Goal: Download file/media

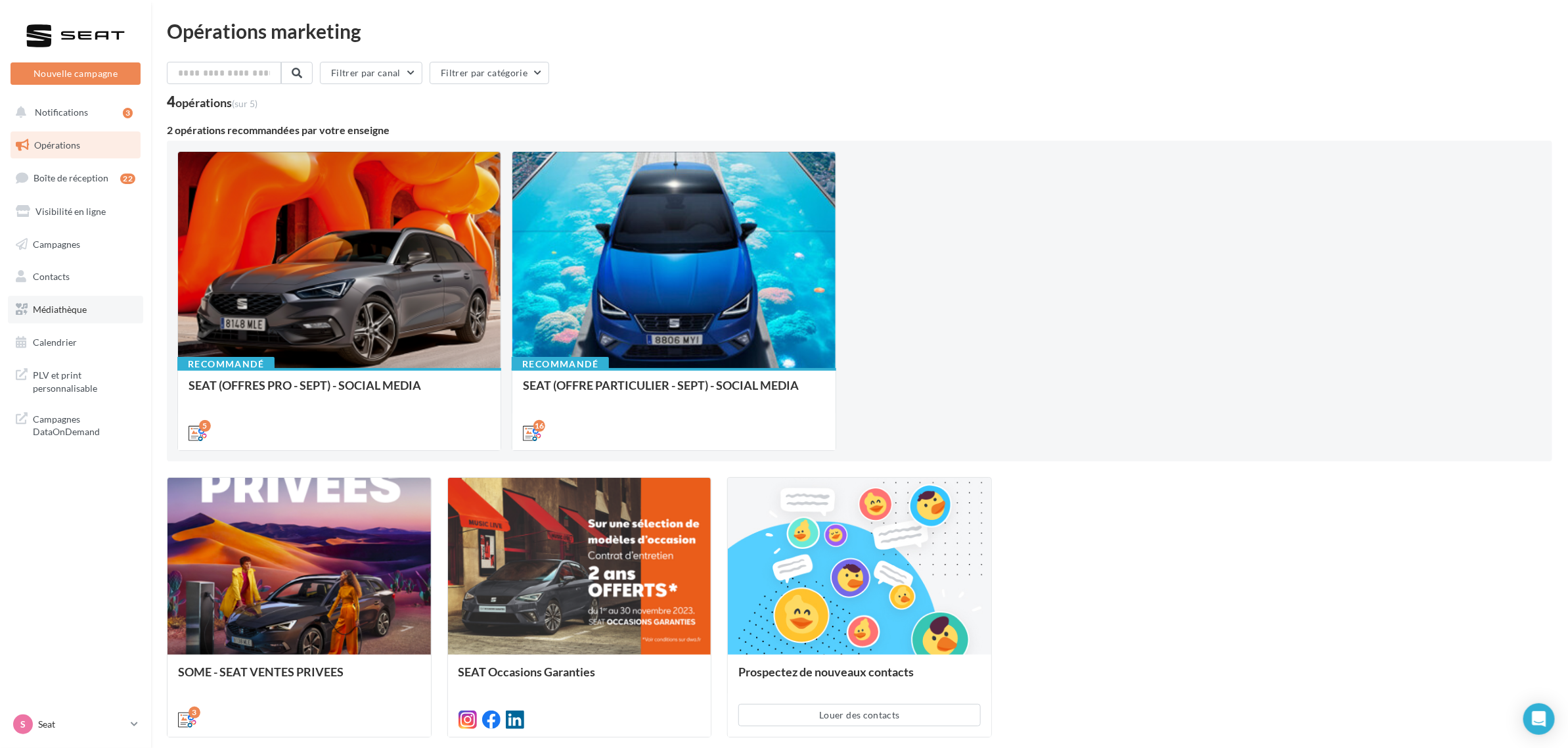
click at [83, 317] on link "Médiathèque" at bounding box center [75, 310] width 136 height 28
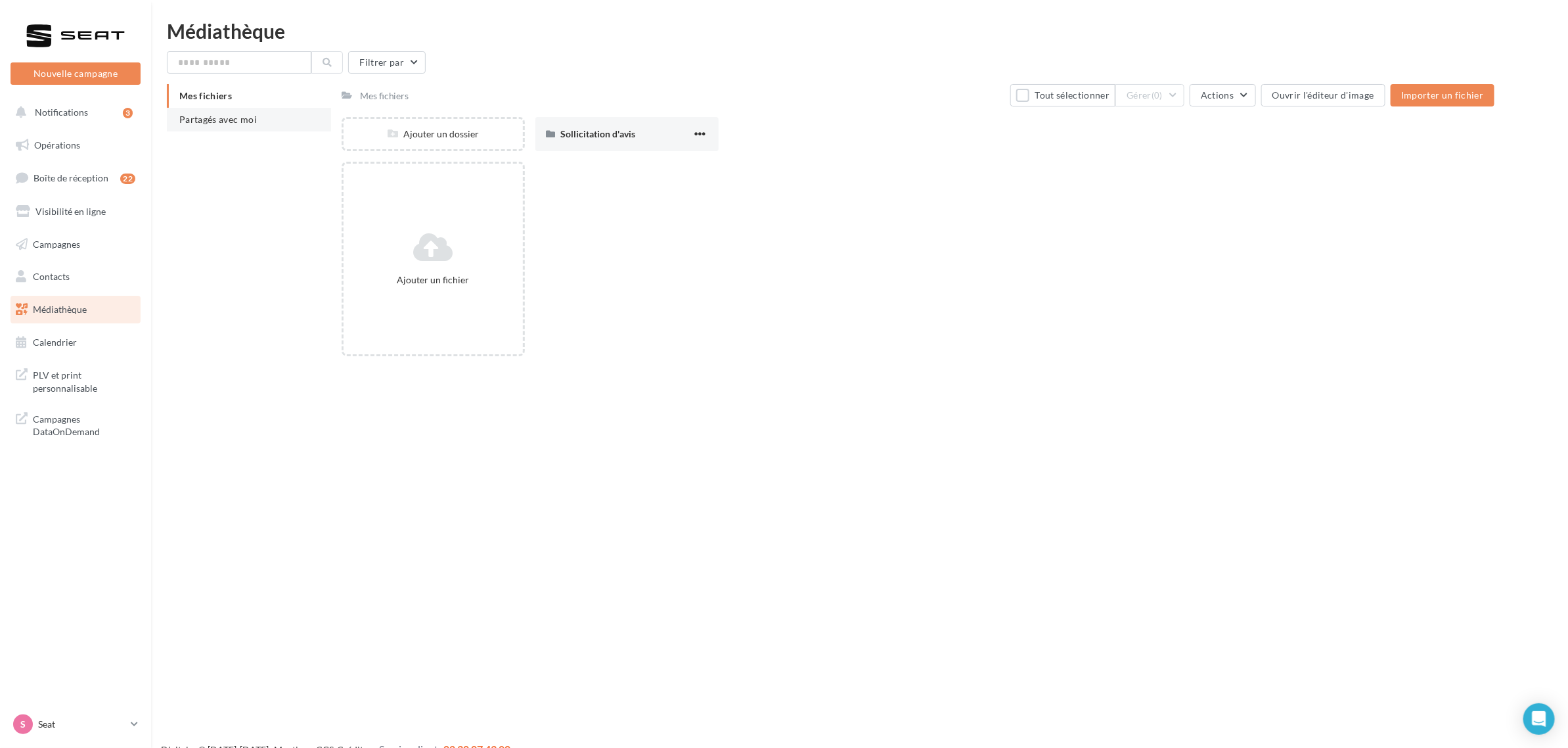
click at [235, 127] on li "Partagés avec moi" at bounding box center [249, 120] width 164 height 24
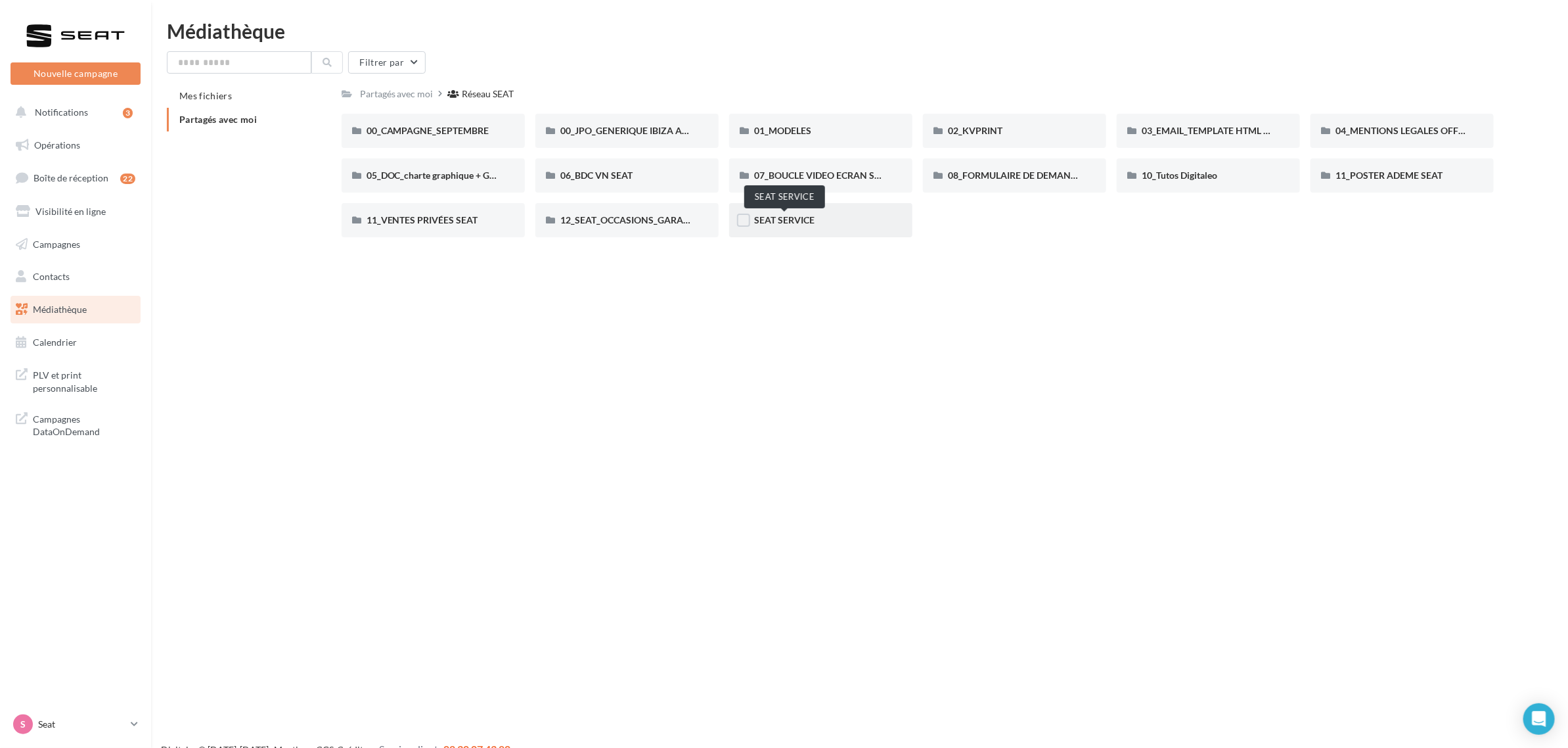
click at [783, 221] on span "SEAT SERVICE" at bounding box center [784, 220] width 61 height 11
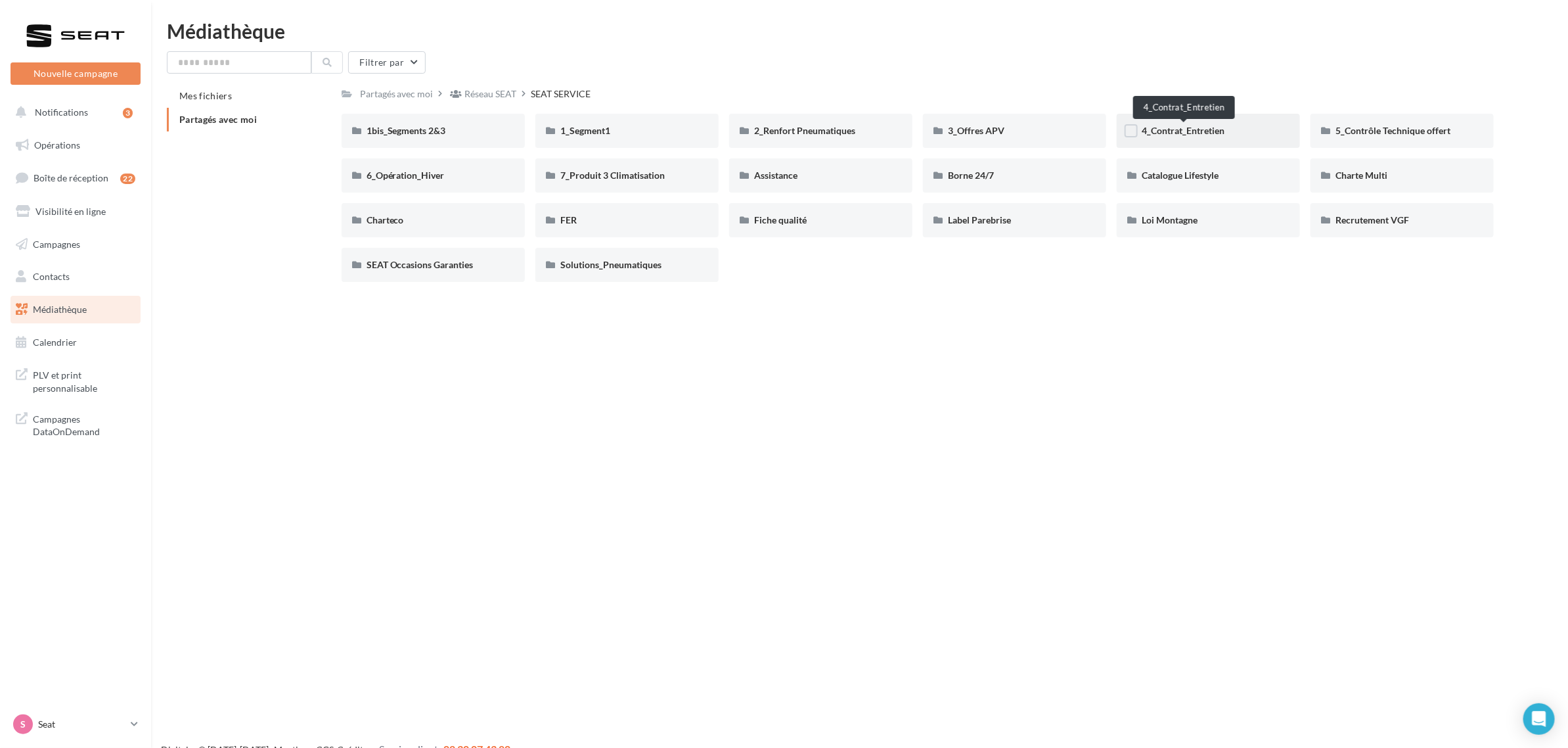
click at [1180, 125] on span "4_Contrat_Entretien" at bounding box center [1183, 130] width 83 height 11
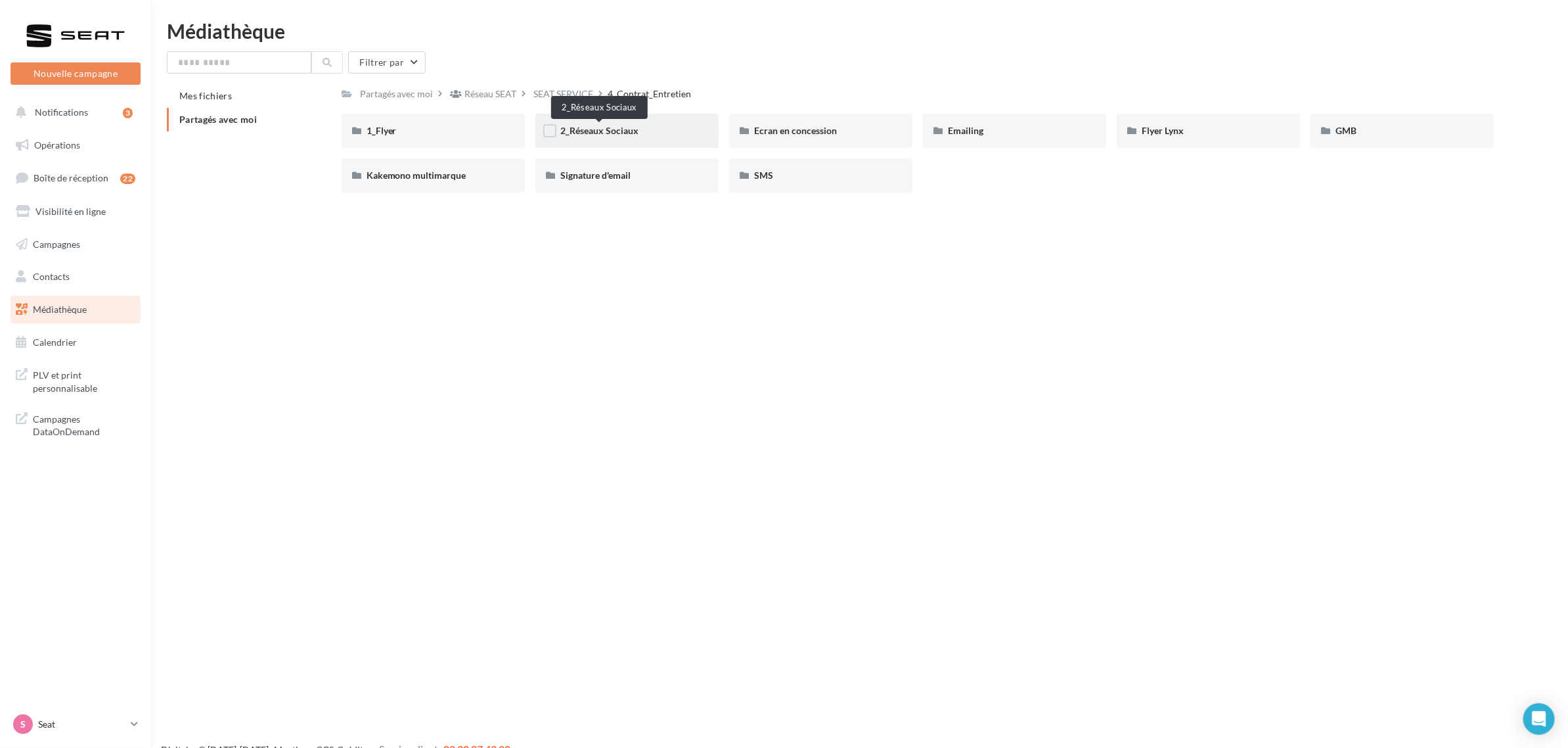
click at [597, 132] on span "2_Réseaux Sociaux" at bounding box center [600, 130] width 78 height 11
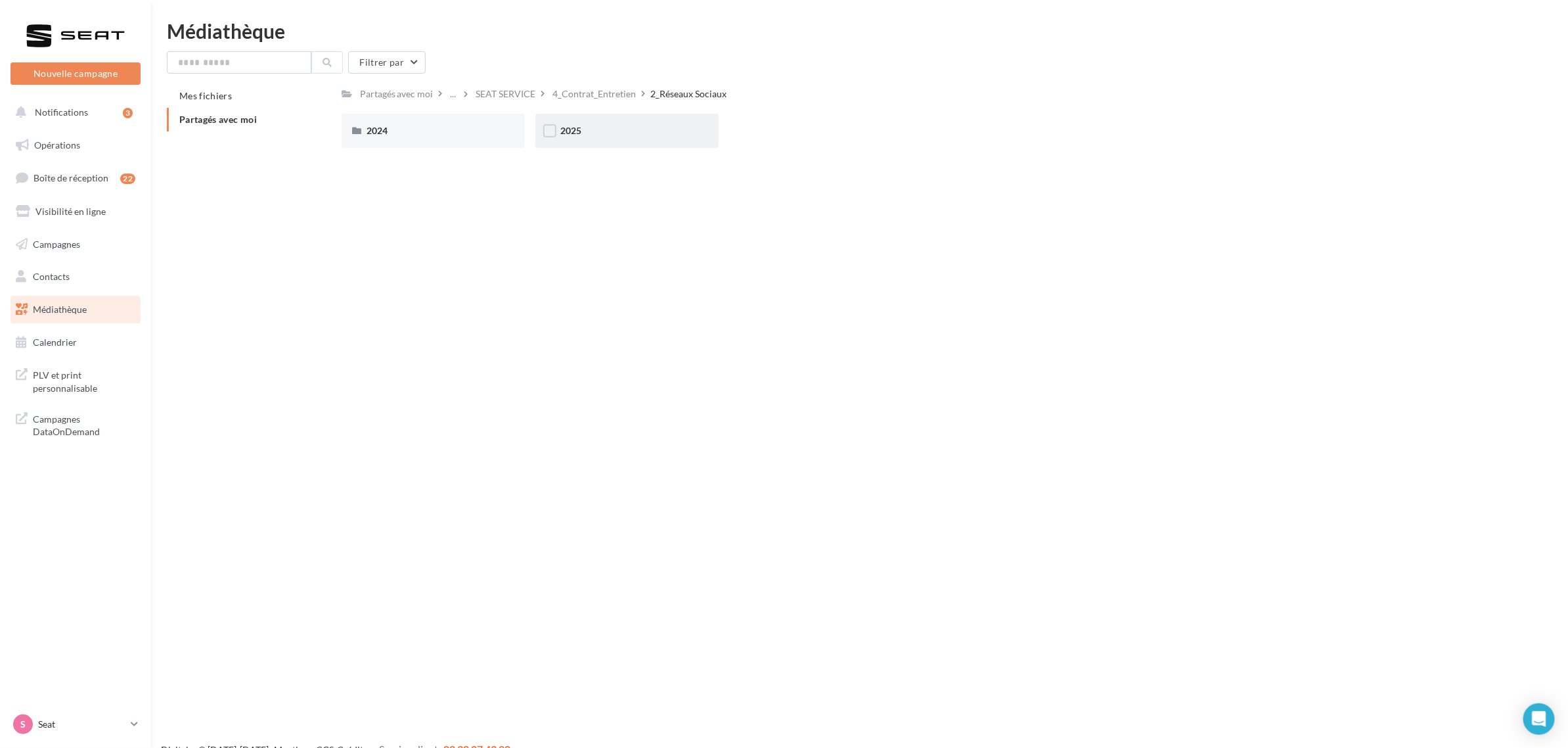
click at [637, 136] on div "2025" at bounding box center [627, 130] width 133 height 13
click at [441, 133] on div "Carrousel" at bounding box center [434, 130] width 133 height 13
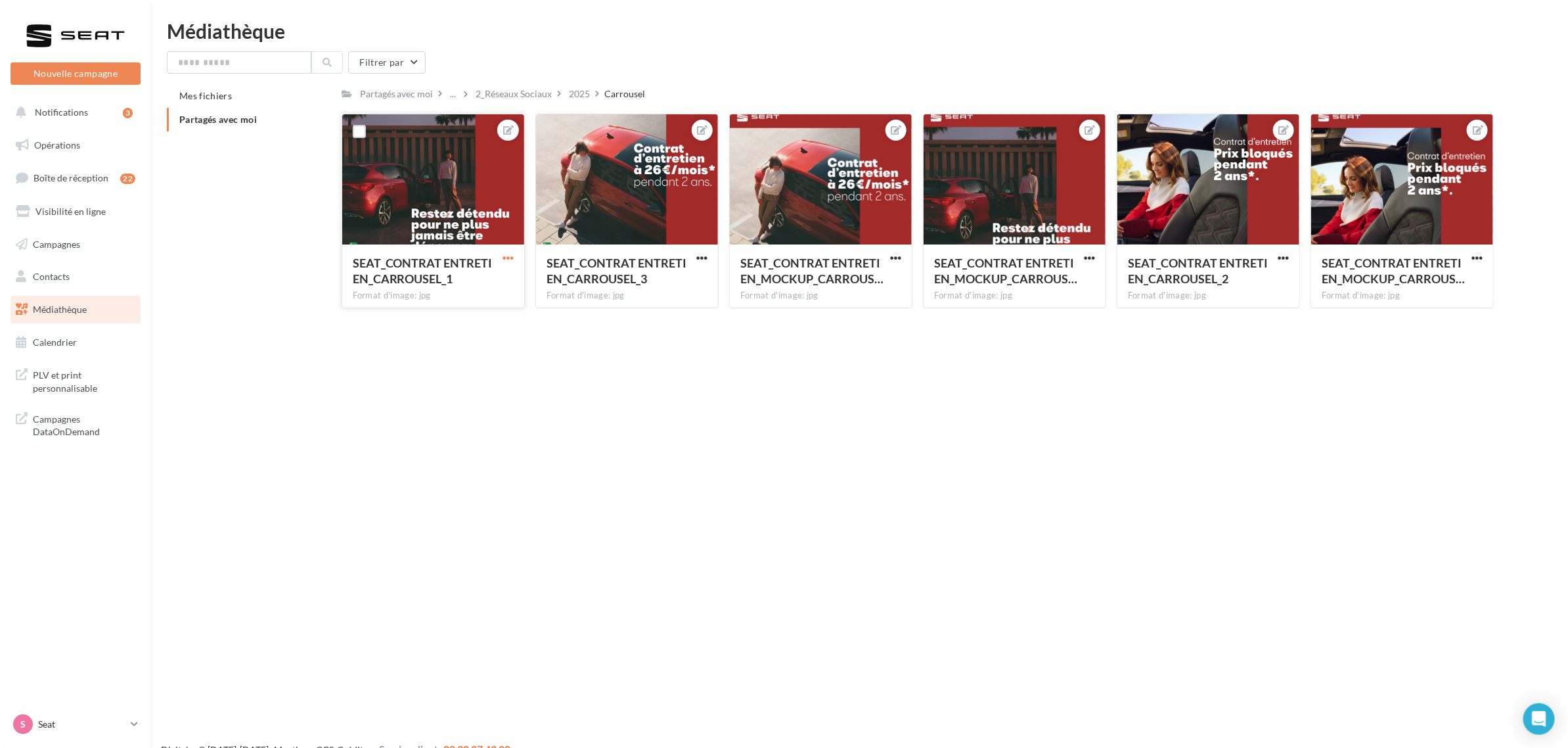
click at [506, 260] on span "button" at bounding box center [508, 258] width 11 height 11
click at [483, 319] on button "Télécharger" at bounding box center [447, 318] width 139 height 34
click at [699, 261] on span "button" at bounding box center [702, 258] width 11 height 11
click at [650, 324] on button "Télécharger" at bounding box center [640, 318] width 139 height 34
click at [1286, 261] on span "button" at bounding box center [1283, 258] width 11 height 11
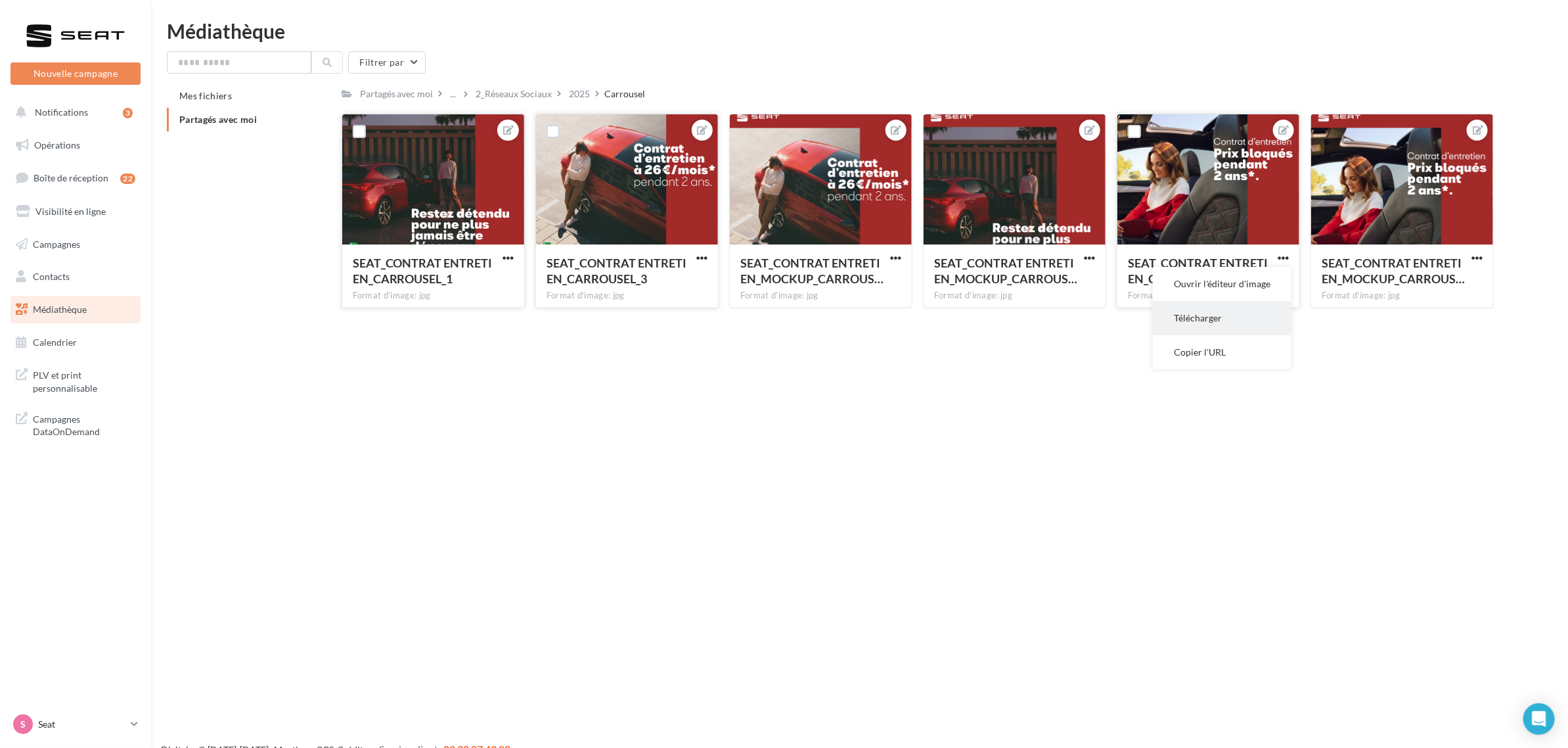
click at [1240, 321] on button "Télécharger" at bounding box center [1222, 318] width 139 height 34
click at [583, 93] on div "2025" at bounding box center [580, 94] width 21 height 13
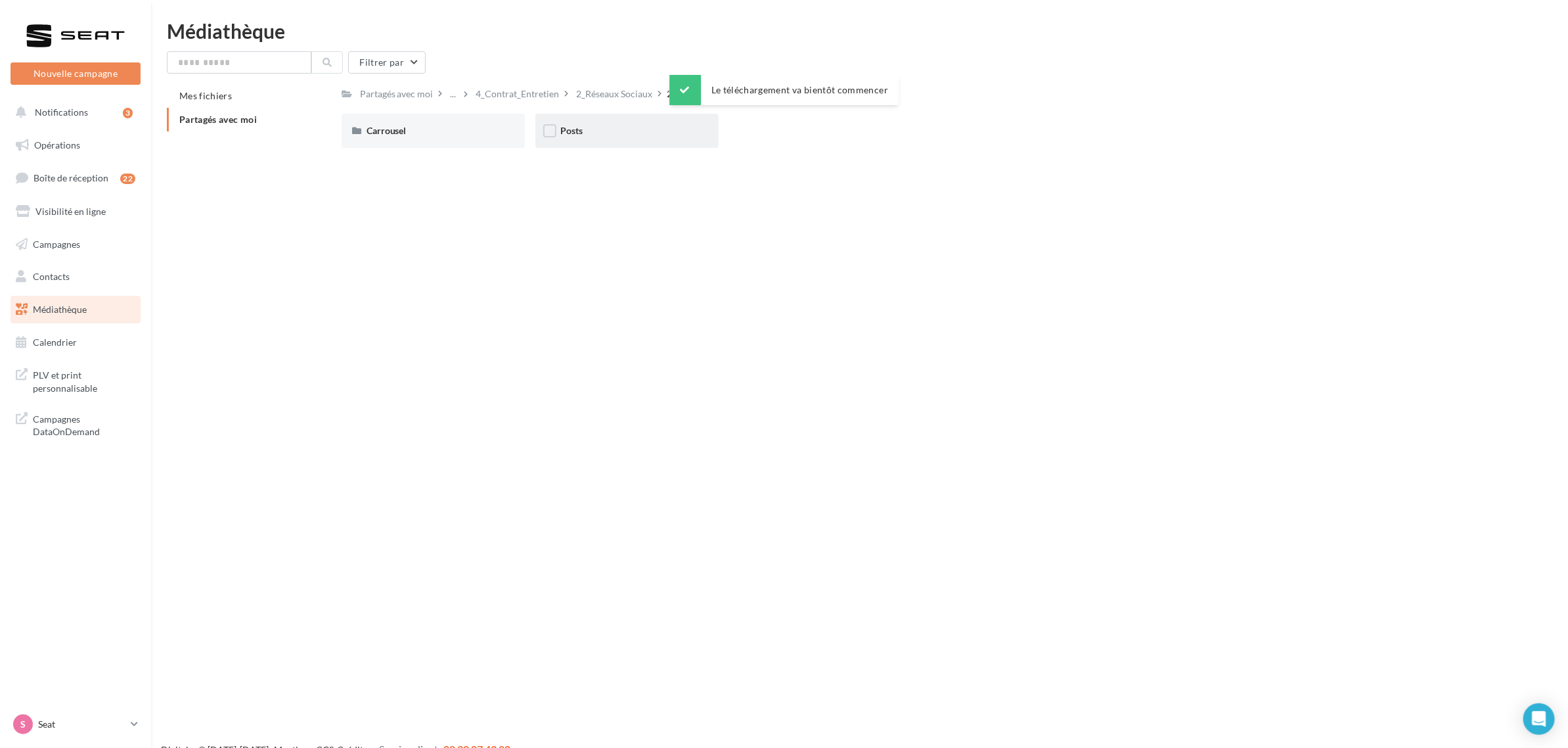
click at [583, 136] on div "Posts" at bounding box center [627, 130] width 133 height 13
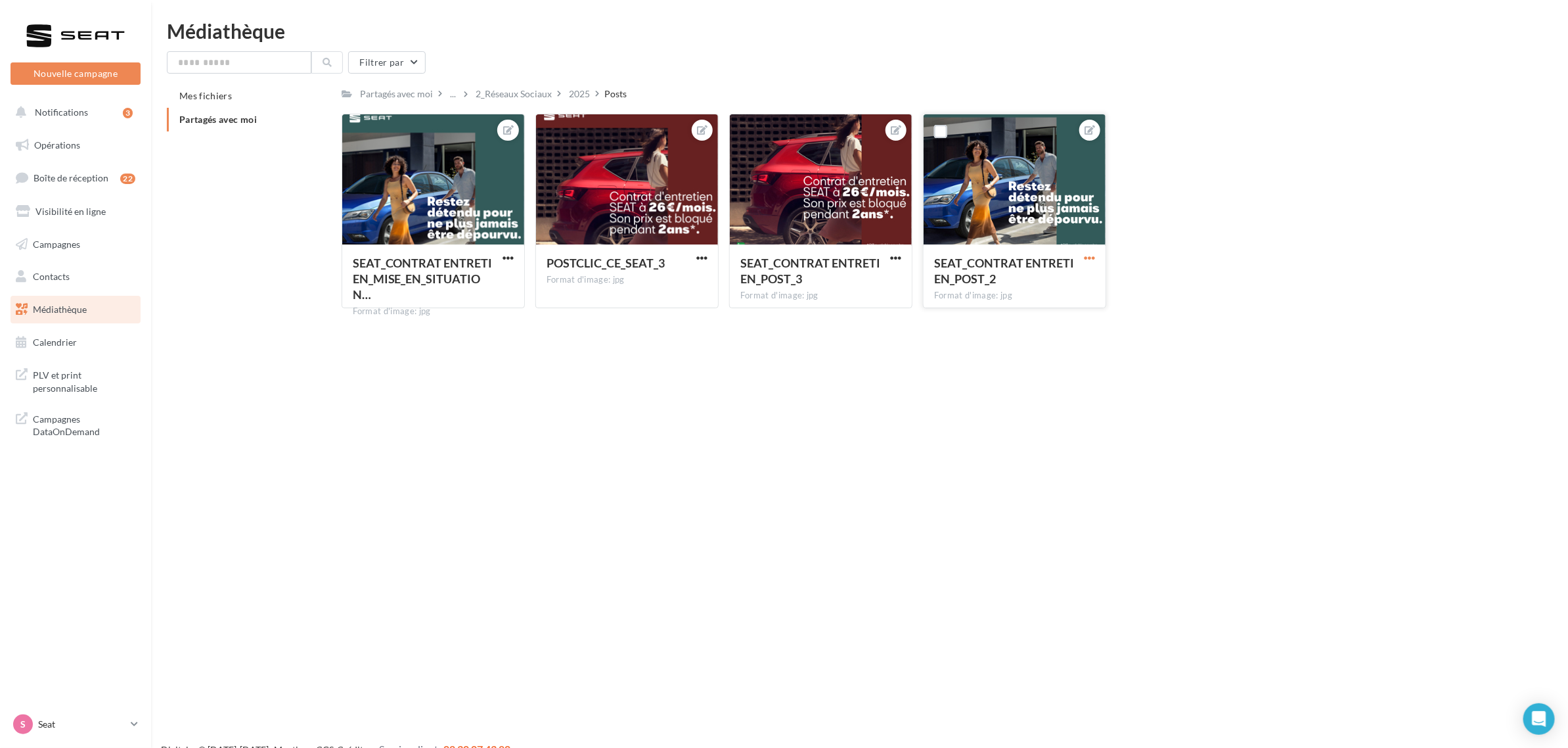
click at [1091, 261] on span "button" at bounding box center [1089, 258] width 11 height 11
click at [1033, 313] on button "Télécharger" at bounding box center [1028, 318] width 139 height 34
click at [94, 721] on p "Seat" at bounding box center [82, 724] width 87 height 13
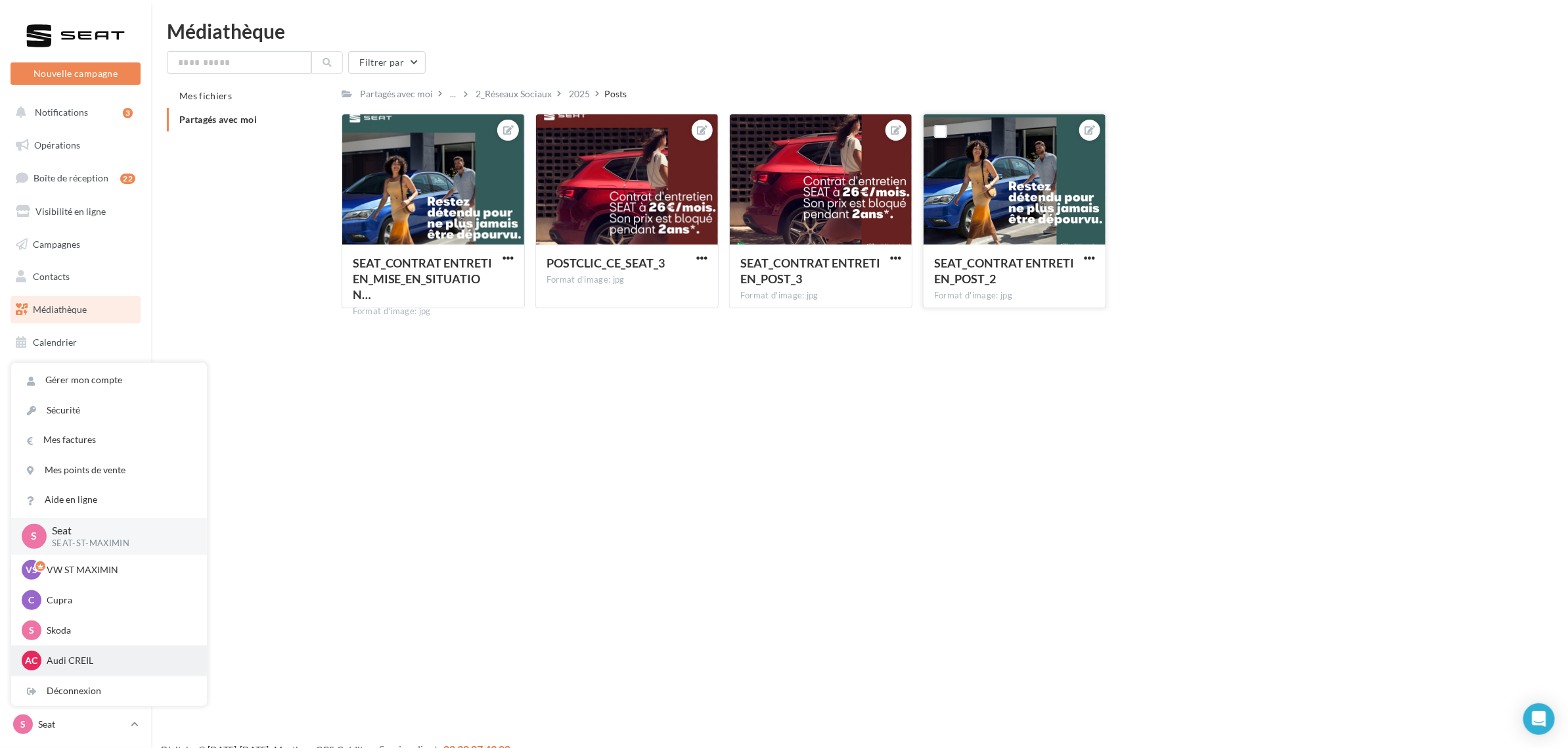
click at [86, 662] on p "Audi CREIL" at bounding box center [119, 660] width 145 height 13
